Goal: Task Accomplishment & Management: Manage account settings

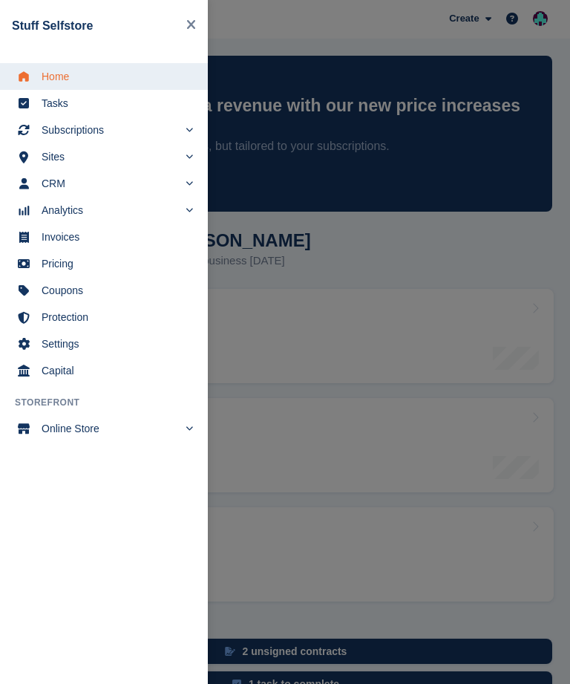
click at [119, 133] on span "Subscriptions" at bounding box center [110, 129] width 137 height 21
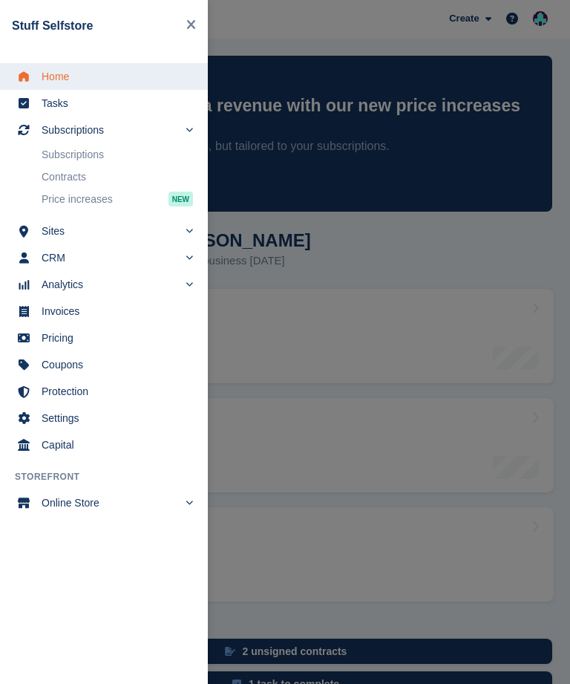
click at [121, 154] on link "Subscriptions" at bounding box center [117, 154] width 151 height 21
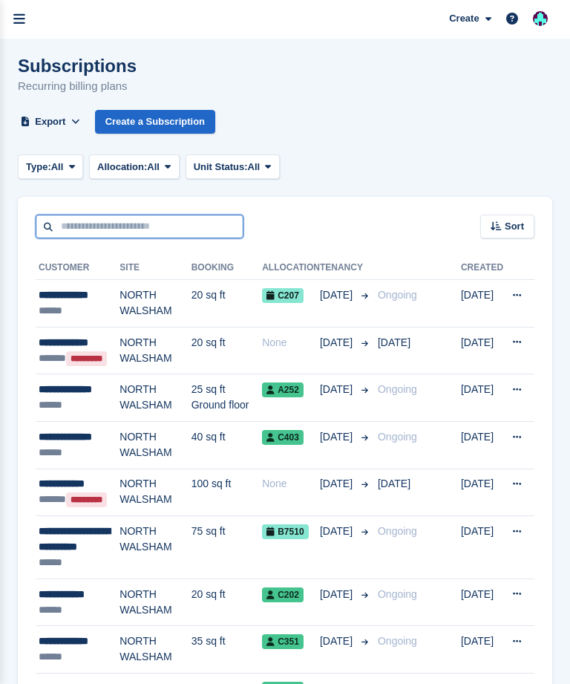
click at [91, 226] on input "text" at bounding box center [140, 226] width 208 height 24
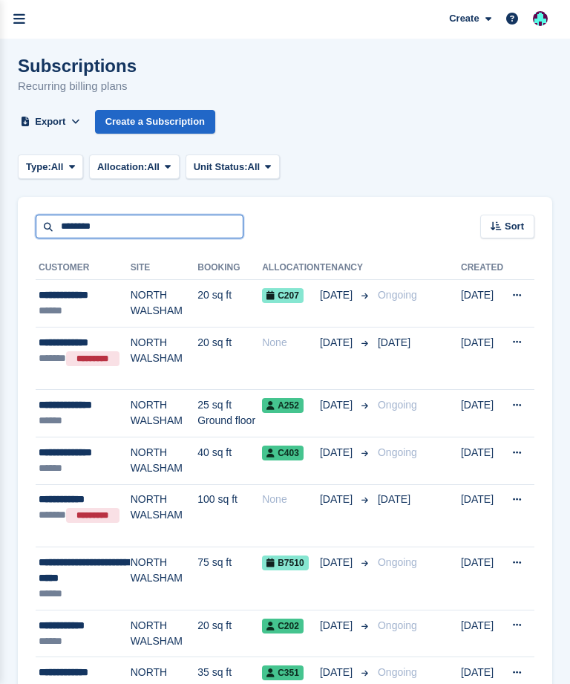
type input "*******"
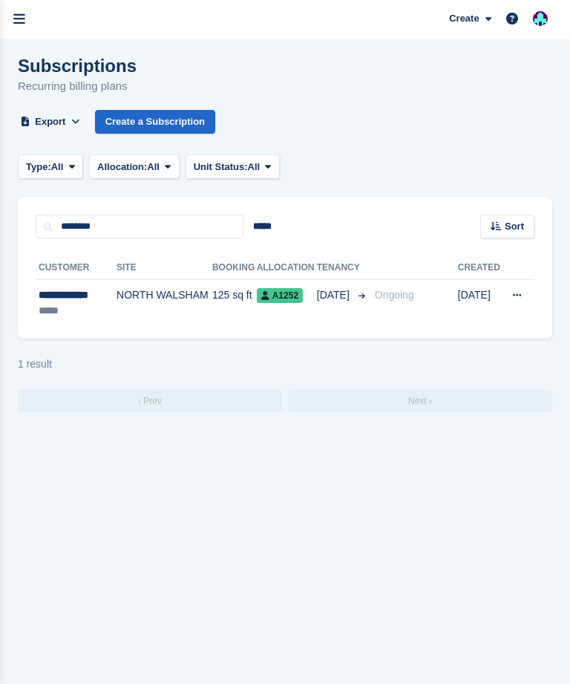
click at [88, 292] on div "**********" at bounding box center [76, 295] width 75 height 16
click at [20, 26] on icon "menu" at bounding box center [19, 19] width 12 height 13
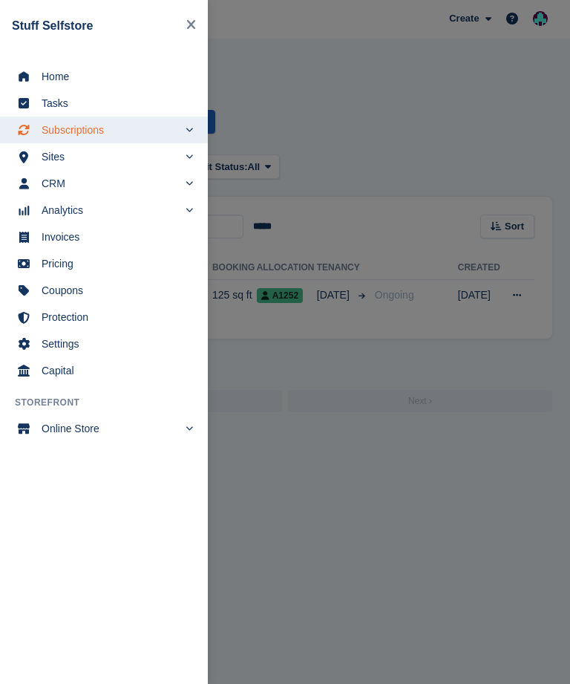
click at [191, 182] on icon "menu" at bounding box center [189, 182] width 7 height 7
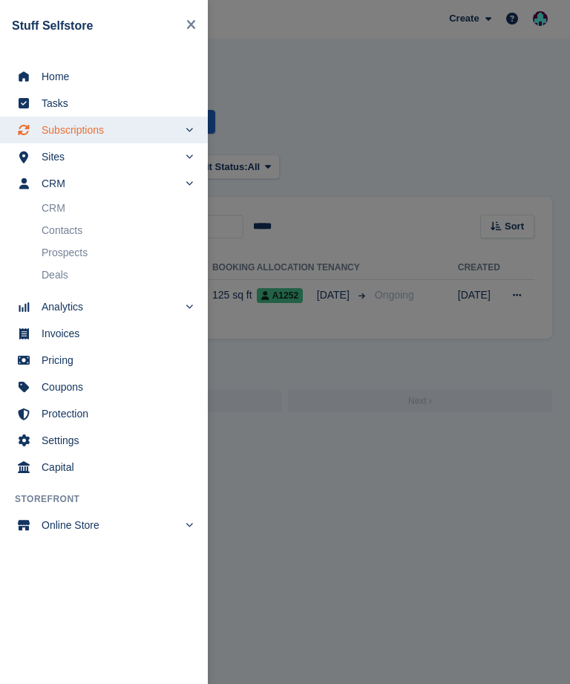
click at [118, 231] on link "Contacts" at bounding box center [117, 230] width 151 height 21
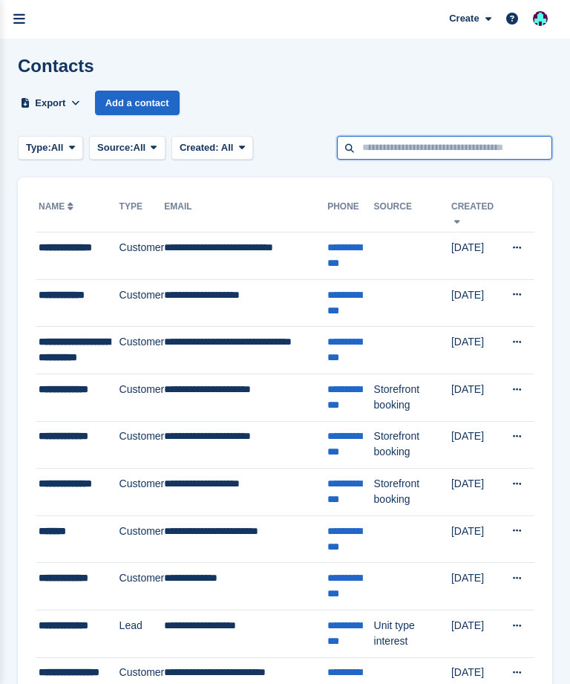
click at [364, 145] on input "text" at bounding box center [444, 148] width 215 height 24
type input "*****"
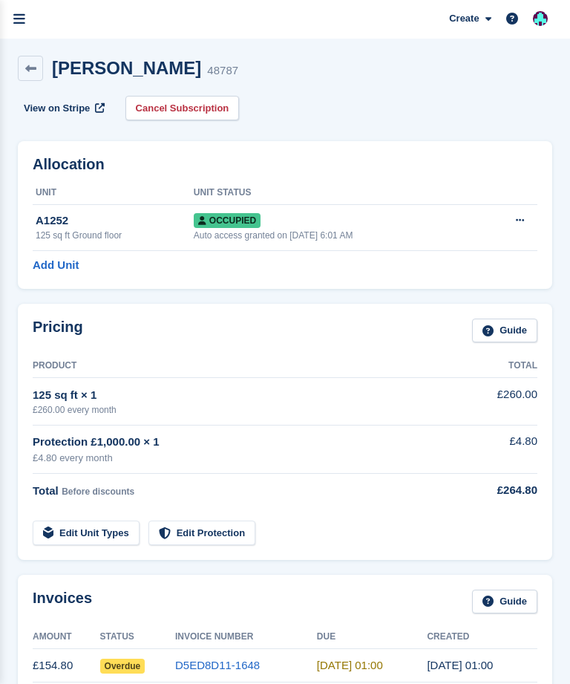
scroll to position [24, 0]
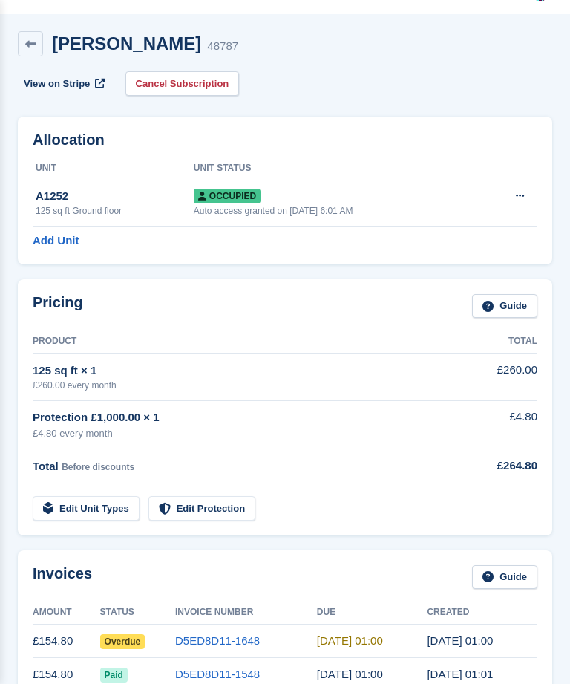
click at [39, 41] on link at bounding box center [30, 43] width 25 height 25
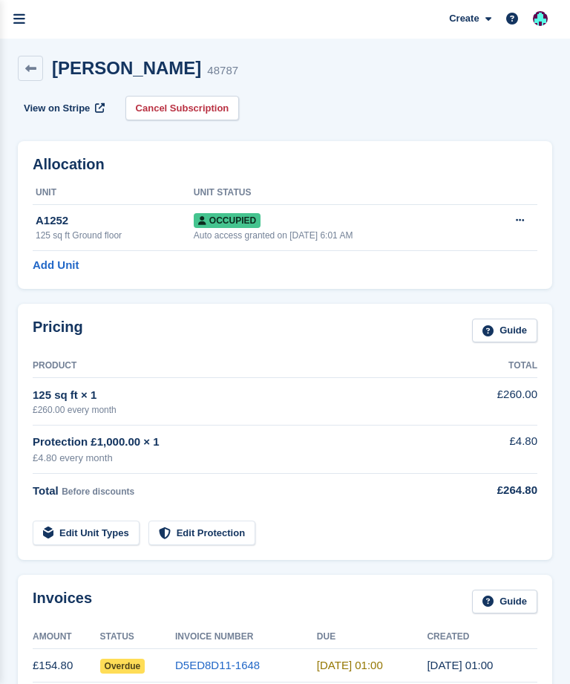
scroll to position [24, 0]
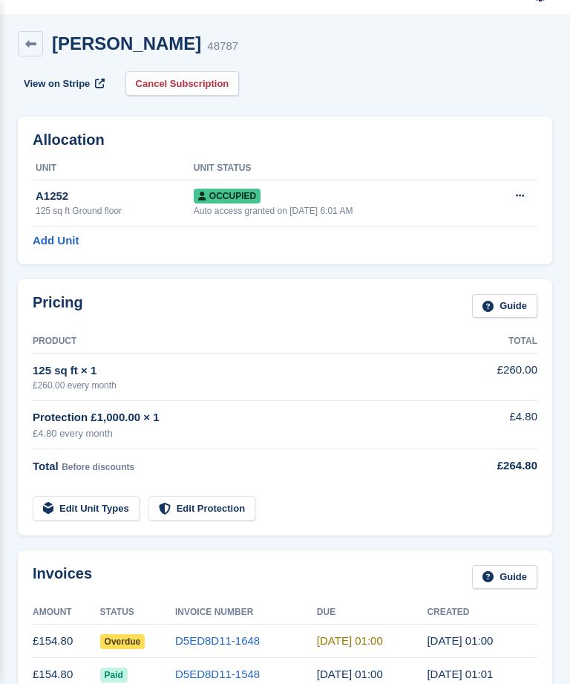
click at [36, 46] on icon at bounding box center [30, 44] width 11 height 11
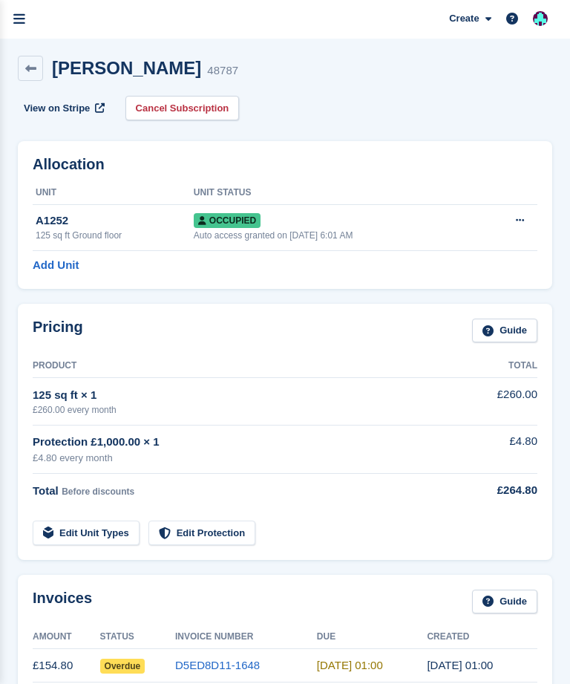
scroll to position [24, 0]
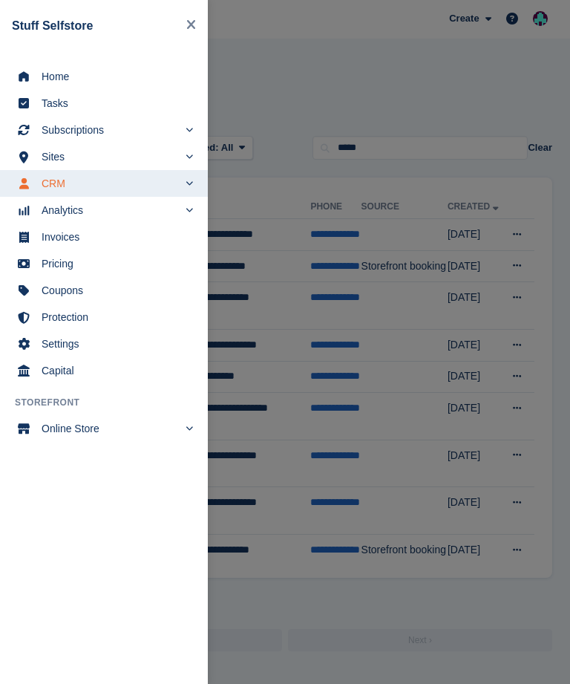
click at [75, 71] on span "Home" at bounding box center [114, 76] width 144 height 21
